Goal: Information Seeking & Learning: Learn about a topic

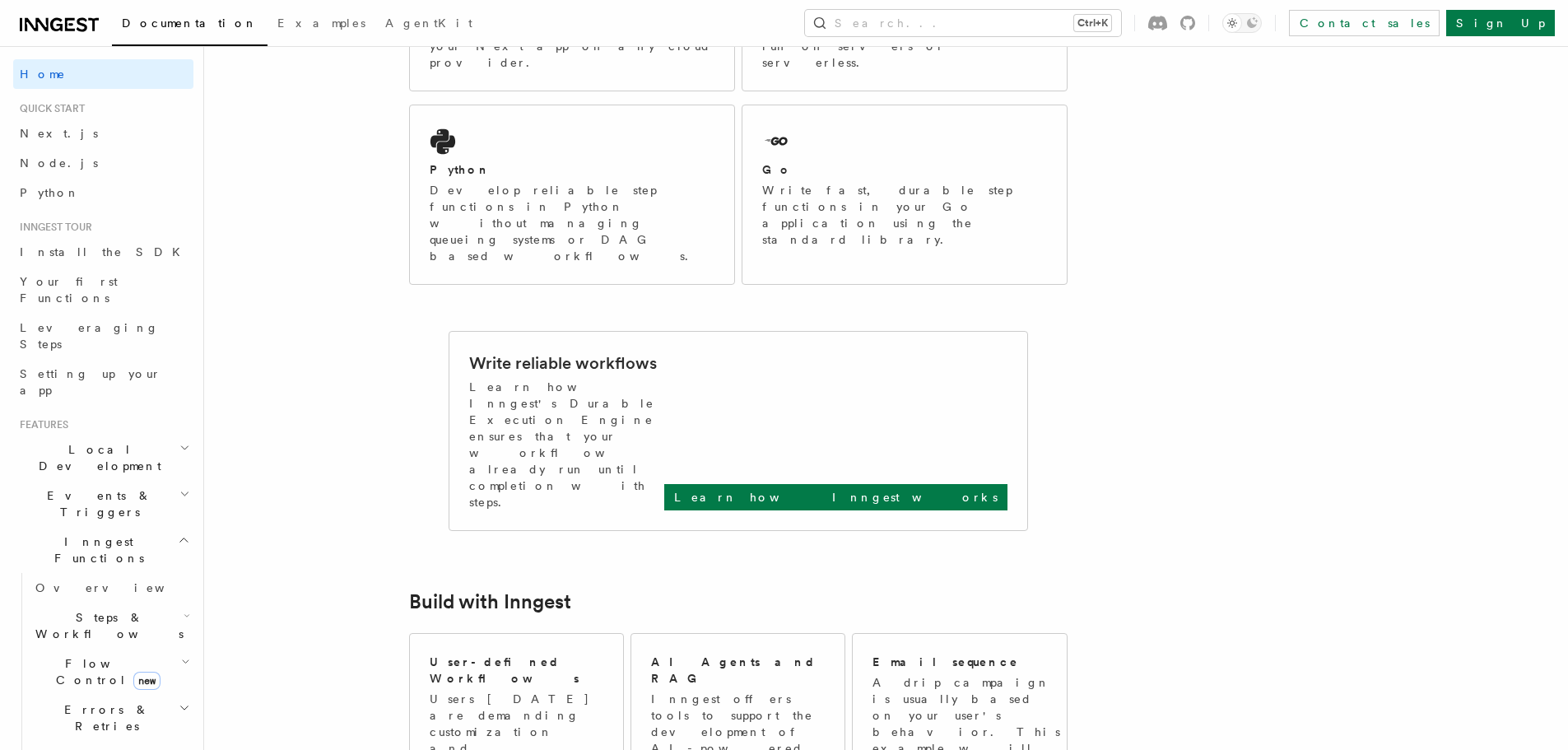
click at [63, 25] on icon at bounding box center [59, 25] width 79 height 20
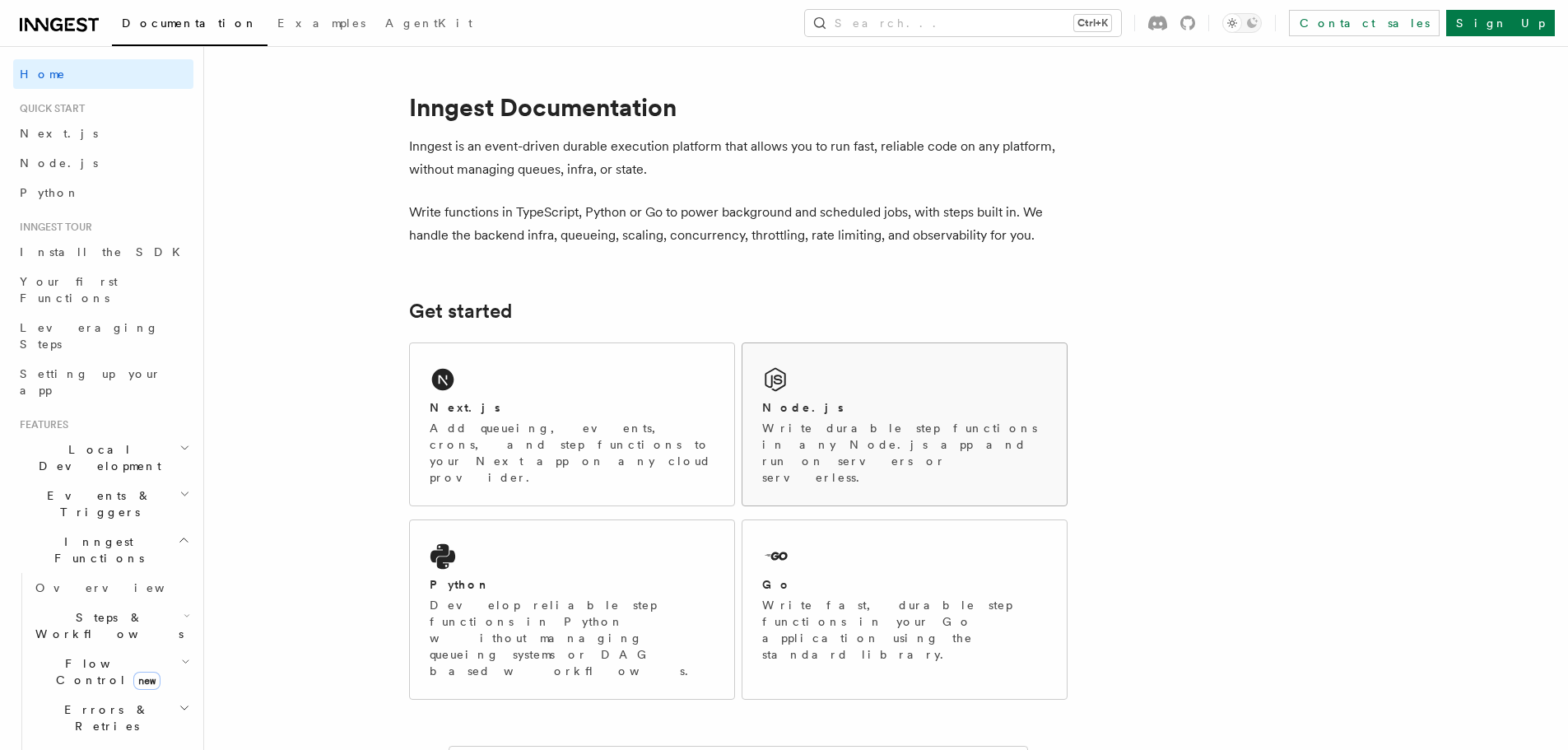
click at [819, 395] on div "Node.js Write durable step functions in any Node.js app and run on servers or s…" at bounding box center [905, 424] width 325 height 162
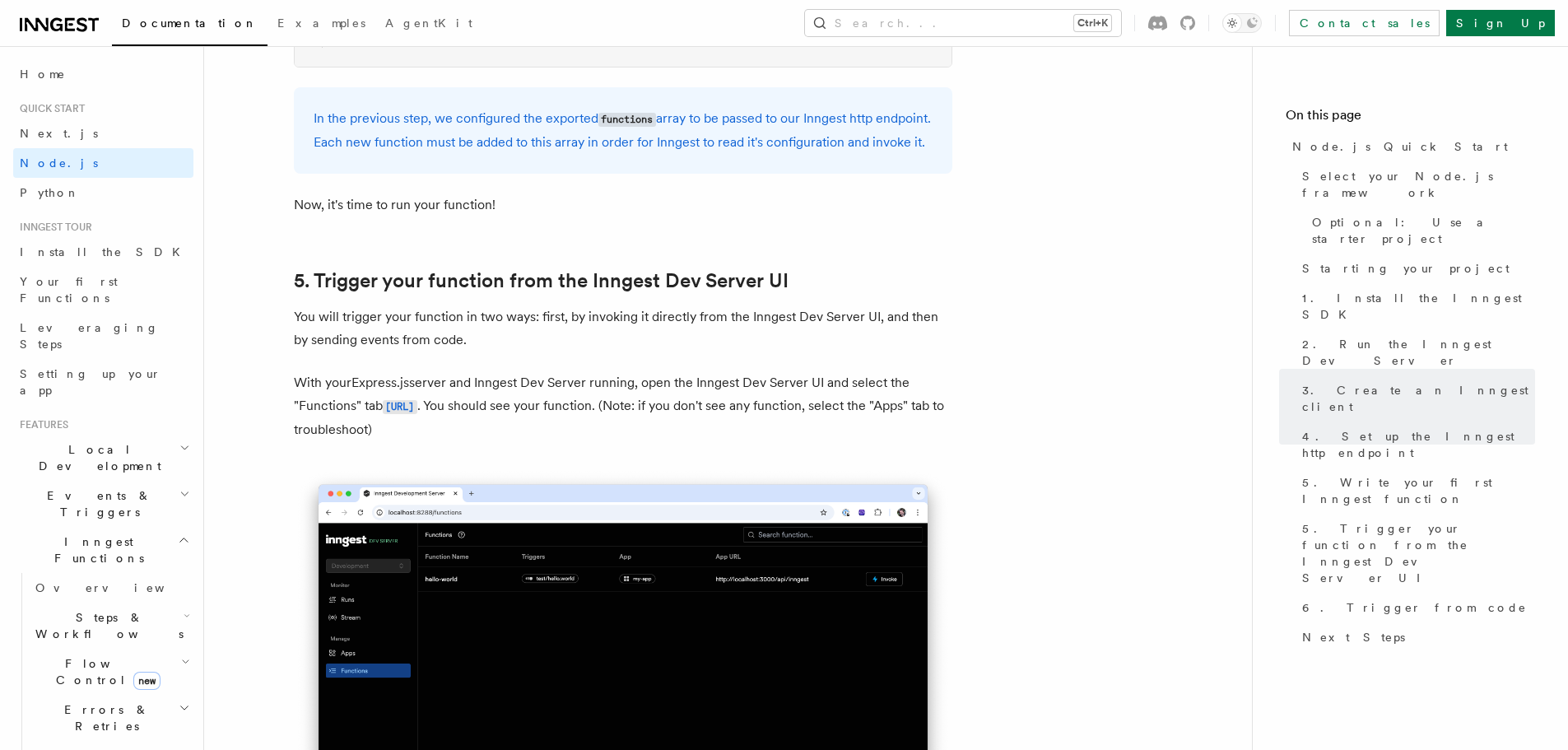
scroll to position [3752, 0]
